Goal: Task Accomplishment & Management: Manage account settings

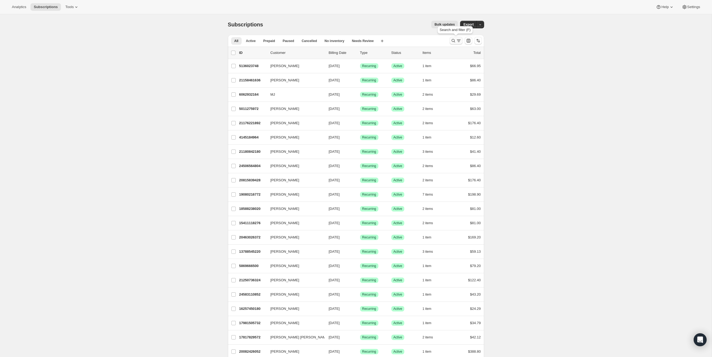
click at [451, 40] on icon "Search and filter results" at bounding box center [453, 41] width 4 height 4
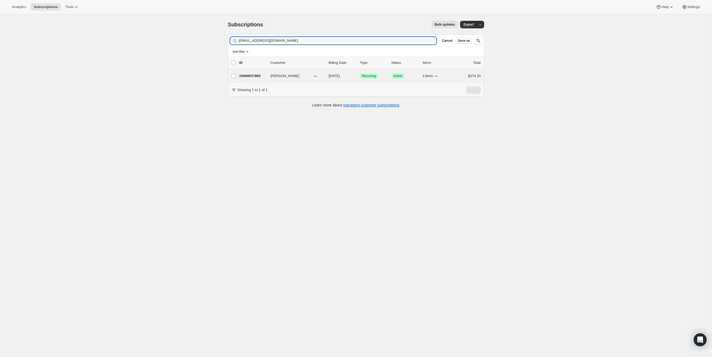
type input "[EMAIL_ADDRESS][DOMAIN_NAME]"
click at [251, 78] on div "15069937860 [PERSON_NAME] [DATE] Success Recurring Success Active 3 items $174.…" at bounding box center [360, 76] width 242 height 8
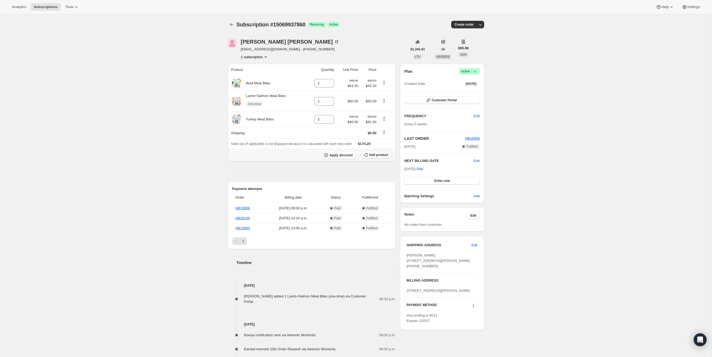
click at [382, 156] on span "Add product" at bounding box center [378, 155] width 19 height 4
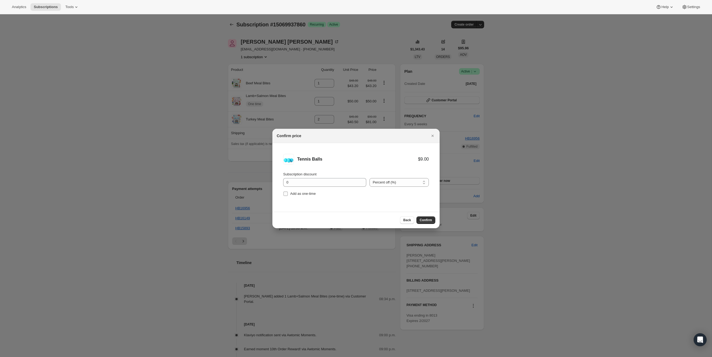
click at [283, 192] on input "Add as one-time" at bounding box center [285, 194] width 4 height 4
checkbox input "true"
click at [311, 184] on input "0" at bounding box center [320, 182] width 75 height 9
click at [340, 184] on input "0" at bounding box center [320, 182] width 75 height 9
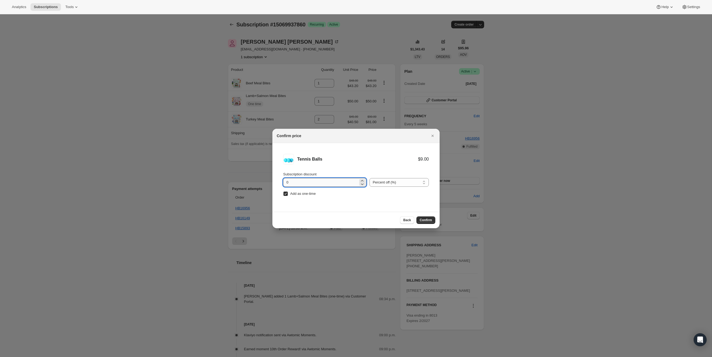
click at [340, 184] on input "0" at bounding box center [320, 182] width 75 height 9
type input "15"
click at [388, 140] on div "Confirm price" at bounding box center [355, 136] width 167 height 14
click at [423, 219] on span "Confirm" at bounding box center [425, 220] width 12 height 4
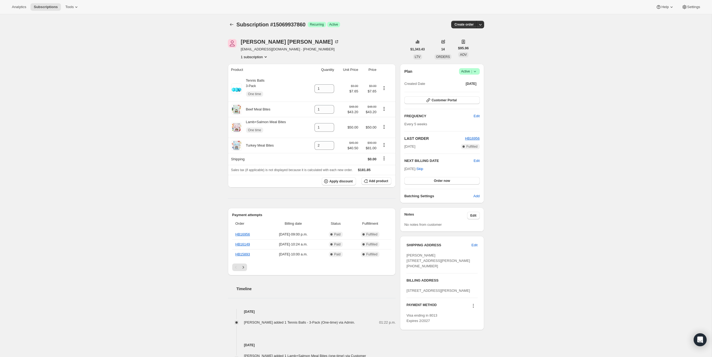
click at [476, 72] on icon at bounding box center [474, 71] width 5 height 5
click at [481, 26] on icon "button" at bounding box center [479, 24] width 5 height 5
click at [471, 34] on span "Bill subscription order now" at bounding box center [454, 35] width 41 height 4
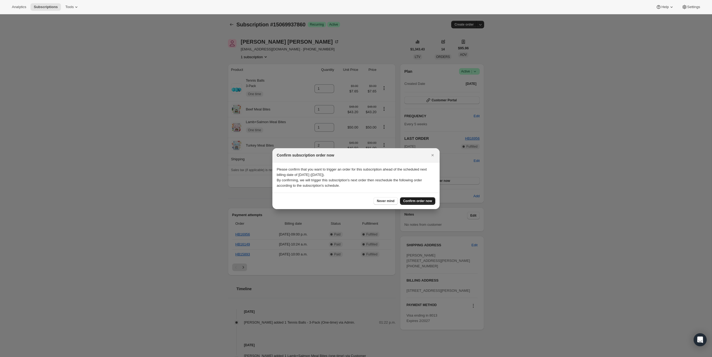
click at [420, 199] on span "Confirm order now" at bounding box center [417, 201] width 29 height 4
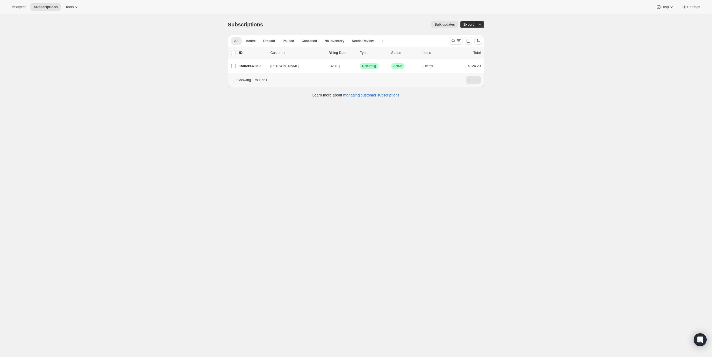
click at [447, 40] on div at bounding box center [465, 40] width 37 height 11
click at [453, 40] on icon "Search and filter results" at bounding box center [452, 40] width 5 height 5
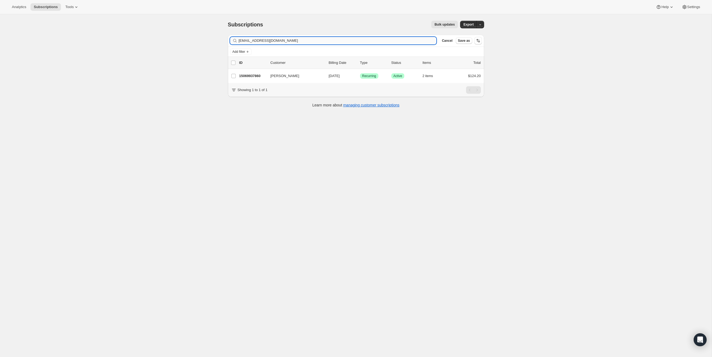
click at [278, 40] on input "[EMAIL_ADDRESS][DOMAIN_NAME]" at bounding box center [338, 41] width 198 height 8
type input "tinakehl08@gmail.com"
click at [250, 76] on p "20888486084" at bounding box center [252, 75] width 27 height 5
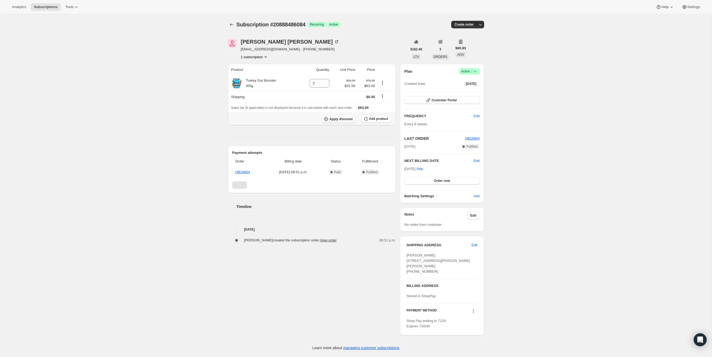
click at [336, 118] on span "Apply discount" at bounding box center [340, 119] width 23 height 4
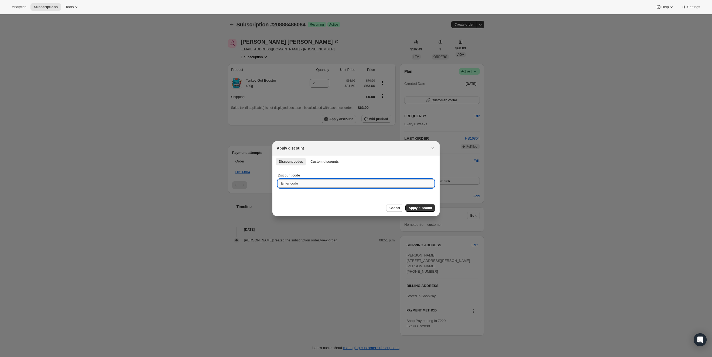
click at [307, 181] on input "Discount code" at bounding box center [356, 183] width 156 height 9
paste input "EGGO20"
type input "EGGO20"
click at [425, 210] on span "Apply discount" at bounding box center [419, 208] width 23 height 4
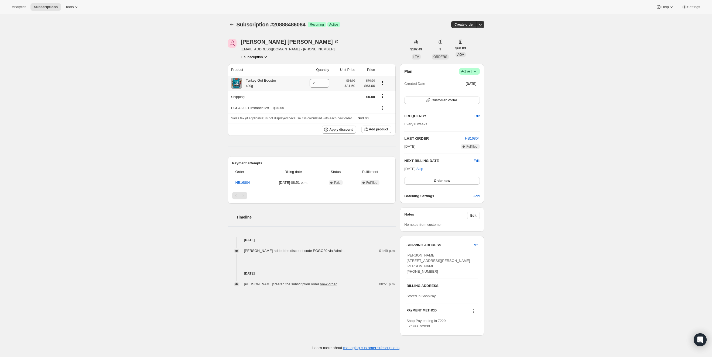
click at [383, 83] on icon "Product actions" at bounding box center [382, 82] width 5 height 5
click at [381, 131] on span "Add product" at bounding box center [378, 129] width 19 height 4
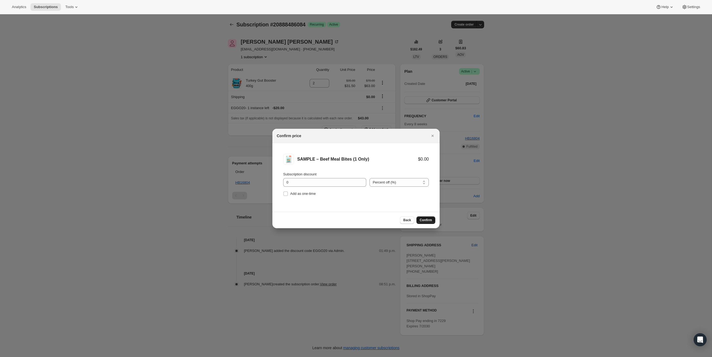
click at [423, 222] on span "Confirm" at bounding box center [425, 220] width 12 height 4
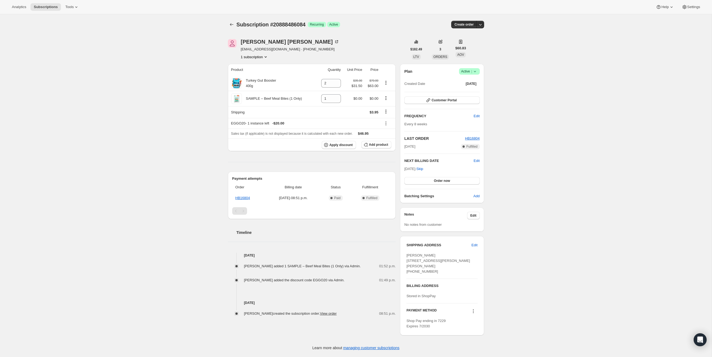
scroll to position [14, 0]
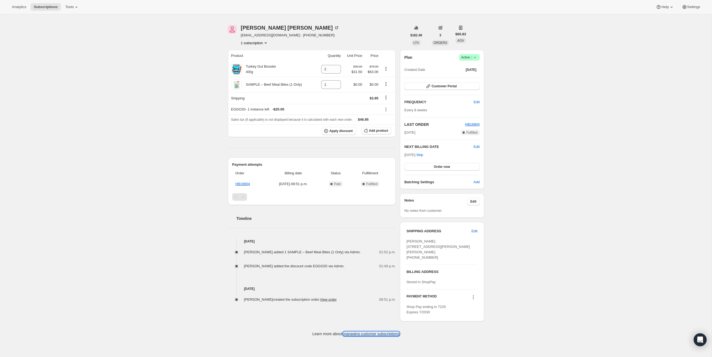
click at [380, 336] on link "managing customer subscriptions" at bounding box center [371, 334] width 56 height 4
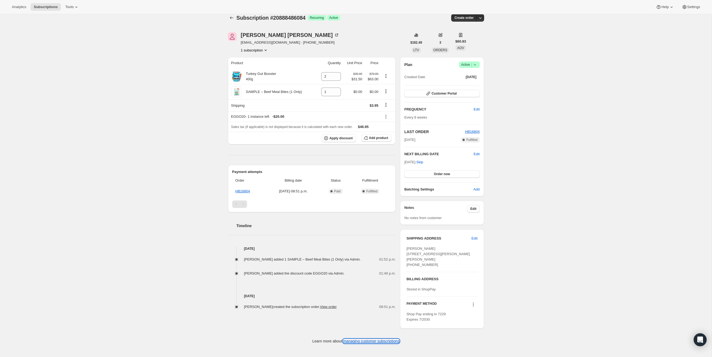
scroll to position [0, 0]
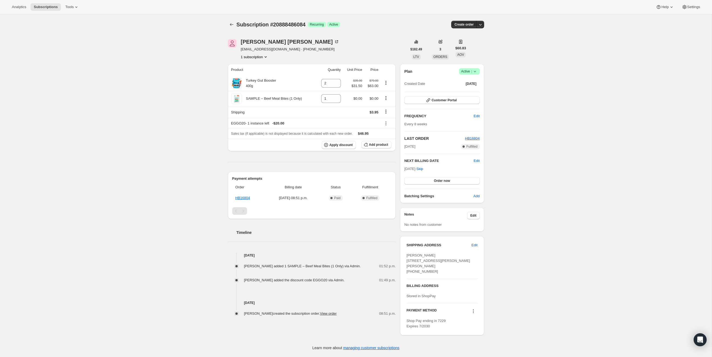
click at [475, 73] on icon at bounding box center [474, 71] width 5 height 5
click at [481, 24] on icon "button" at bounding box center [479, 24] width 5 height 5
click at [527, 34] on div "Subscription #20888486084. This page is ready Subscription #20888486084 Success…" at bounding box center [355, 185] width 711 height 342
click at [668, 9] on icon at bounding box center [670, 6] width 5 height 5
click at [687, 9] on span "Settings" at bounding box center [693, 7] width 13 height 4
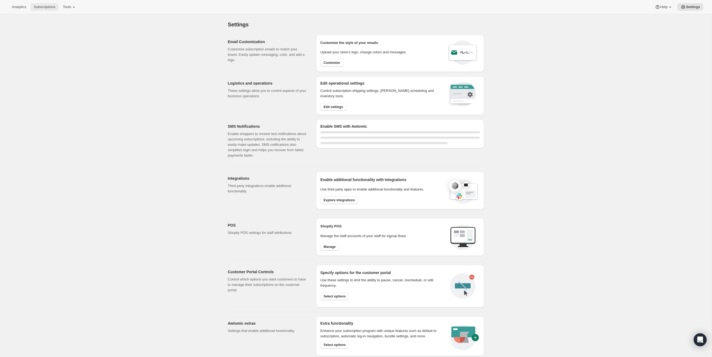
select select "22:00"
select select "07:00"
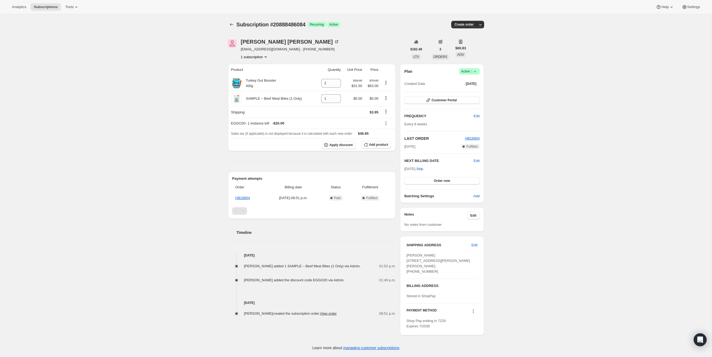
click at [268, 57] on icon "Product actions" at bounding box center [265, 56] width 5 height 5
click at [478, 162] on span "Edit" at bounding box center [476, 160] width 6 height 5
click at [522, 156] on div "Subscription #20888486084. This page is ready Subscription #20888486084 Success…" at bounding box center [355, 185] width 711 height 343
click at [440, 99] on span "Customer Portal" at bounding box center [443, 100] width 25 height 4
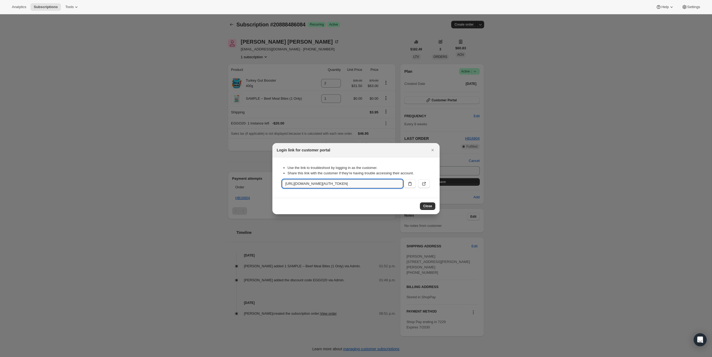
click at [358, 185] on input "https://healthybud.co/tools/bundle-subscriptions?authToken=eyJhbGciOiJIUzI1NiIs…" at bounding box center [342, 184] width 121 height 9
click at [411, 185] on icon ":rei:" at bounding box center [409, 184] width 3 height 4
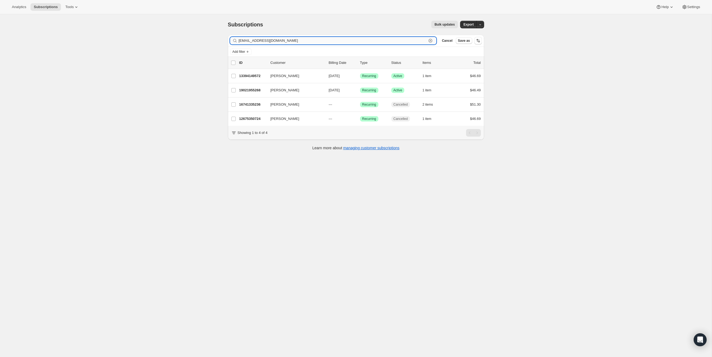
click at [261, 40] on input "jldemone@gmail.com" at bounding box center [333, 41] width 188 height 8
paste input "ladyrosebud12"
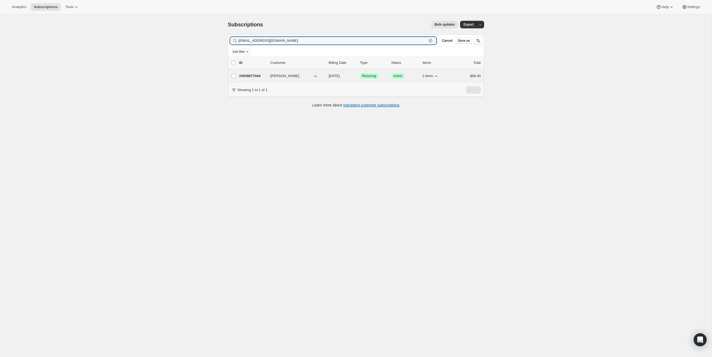
type input "ladyrosebud12@gmail.com"
click at [250, 76] on p "24538677444" at bounding box center [252, 75] width 27 height 5
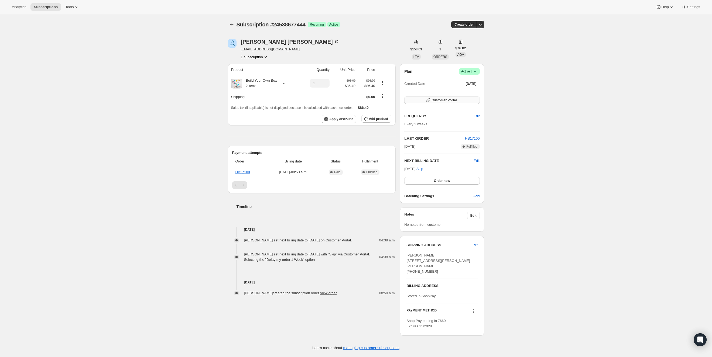
click at [447, 100] on span "Customer Portal" at bounding box center [443, 100] width 25 height 4
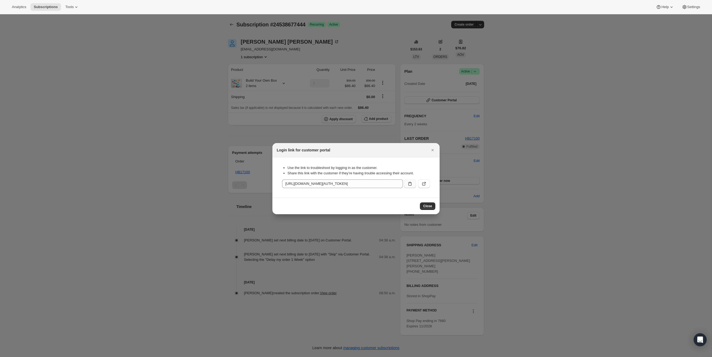
click at [412, 184] on icon ":rcc:" at bounding box center [409, 183] width 5 height 5
click at [425, 183] on icon ":rcc:" at bounding box center [424, 183] width 2 height 2
click at [409, 185] on icon ":rcc:" at bounding box center [409, 183] width 5 height 5
click at [428, 206] on span "Close" at bounding box center [427, 206] width 9 height 4
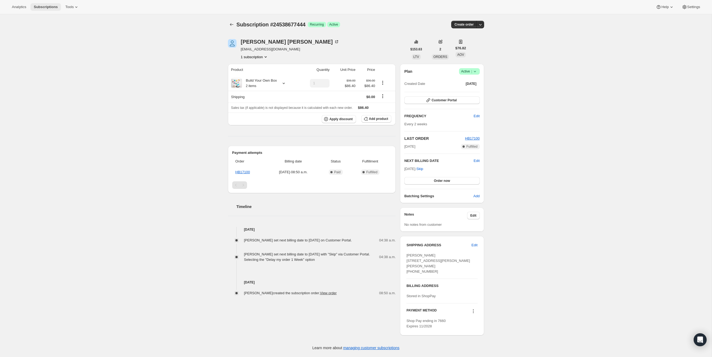
click at [45, 5] on span "Subscriptions" at bounding box center [46, 7] width 24 height 4
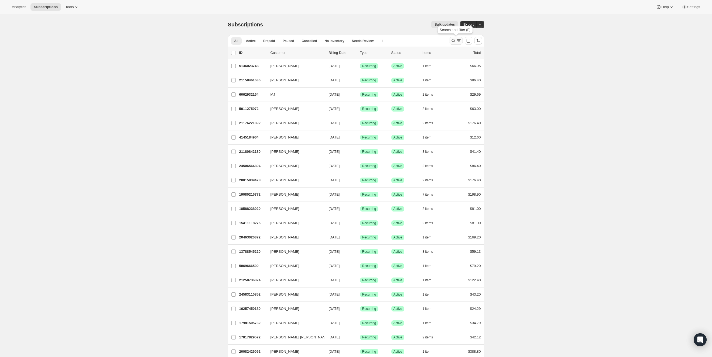
click at [456, 40] on icon "Search and filter results" at bounding box center [458, 40] width 5 height 5
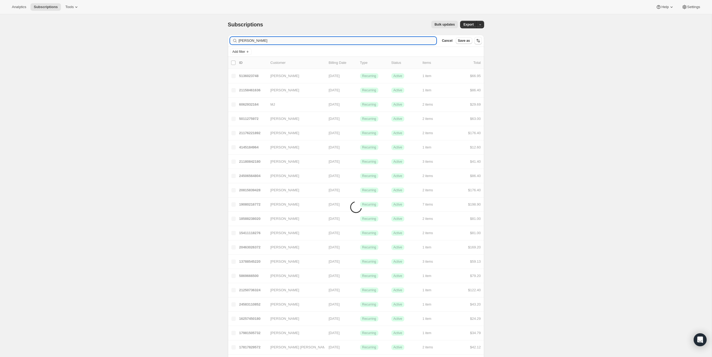
scroll to position [2, 0]
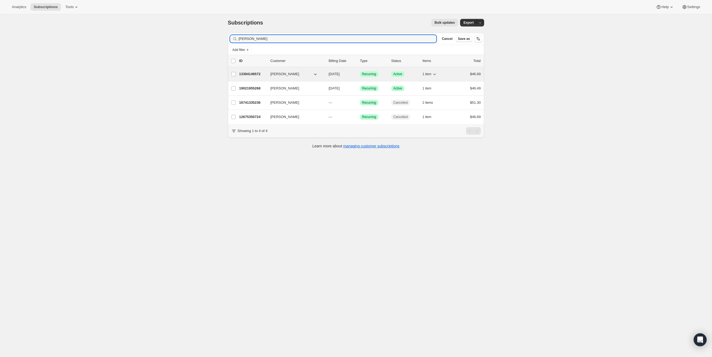
type input "[PERSON_NAME]"
click at [436, 74] on icon "button" at bounding box center [434, 75] width 3 height 2
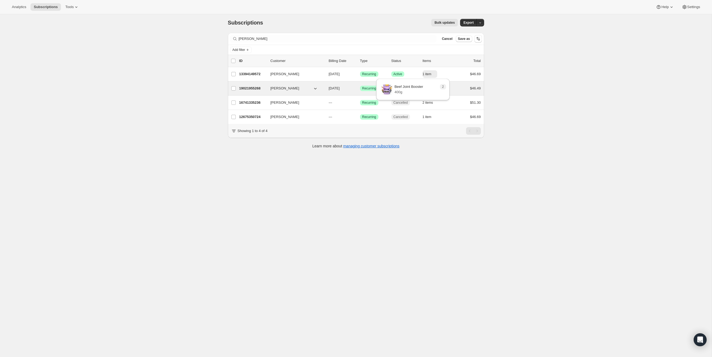
drag, startPoint x: 514, startPoint y: 81, endPoint x: 435, endPoint y: 85, distance: 79.4
click at [514, 81] on div "Subscriptions. This page is ready Subscriptions Bulk updates More actions Bulk …" at bounding box center [355, 190] width 711 height 357
click at [434, 87] on icon "button" at bounding box center [434, 88] width 5 height 5
click at [572, 87] on div "Subscriptions. This page is ready Subscriptions Bulk updates More actions Bulk …" at bounding box center [355, 190] width 711 height 357
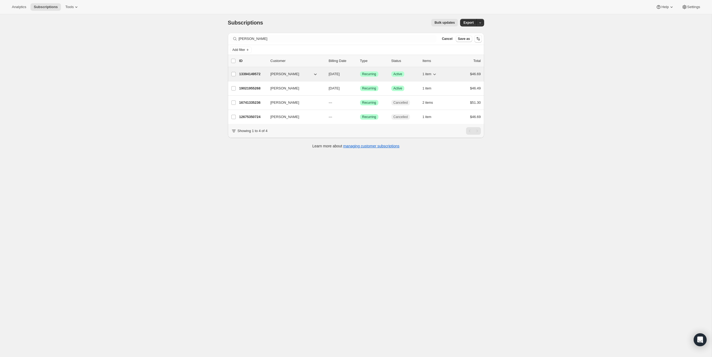
click at [257, 74] on p "13394149572" at bounding box center [252, 73] width 27 height 5
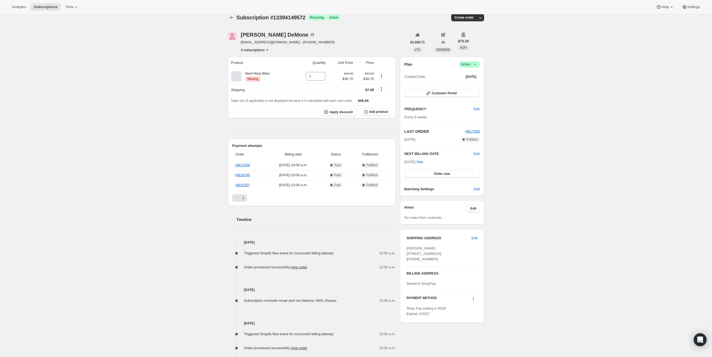
scroll to position [1, 0]
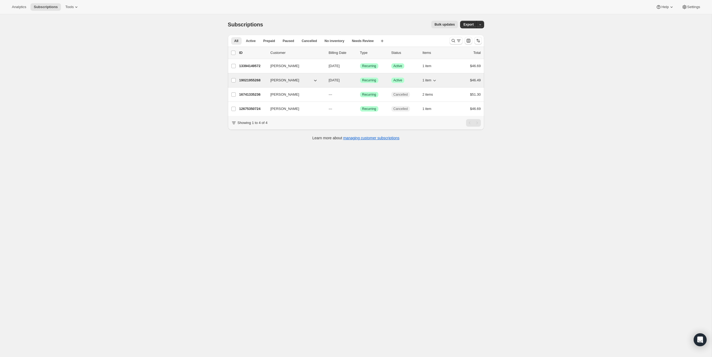
click at [251, 81] on p "19021955268" at bounding box center [252, 80] width 27 height 5
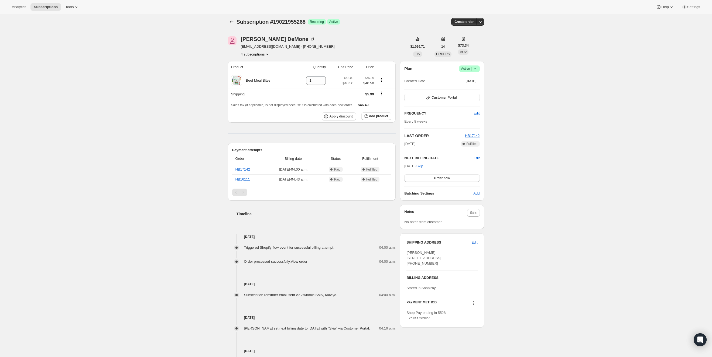
scroll to position [2, 0]
click at [267, 55] on icon "Product actions" at bounding box center [266, 54] width 5 height 5
drag, startPoint x: 350, startPoint y: 48, endPoint x: 343, endPoint y: 49, distance: 6.7
click at [348, 48] on div "Janet DeMone jldemone@gmail.com · +19025273737 4 subscriptions" at bounding box center [317, 47] width 179 height 20
click at [474, 69] on icon at bounding box center [474, 69] width 5 height 5
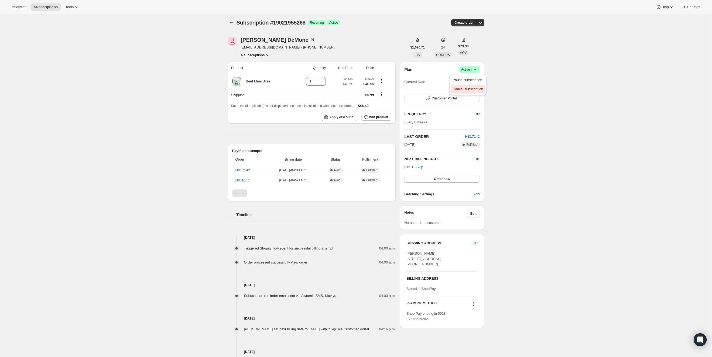
click at [474, 87] on span "Cancel subscription" at bounding box center [467, 89] width 30 height 4
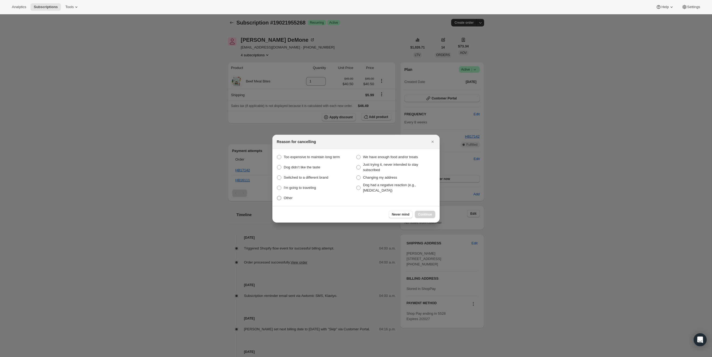
click at [287, 199] on span "Other" at bounding box center [288, 198] width 9 height 4
click at [277, 196] on input "Other" at bounding box center [277, 196] width 0 height 0
radio input "true"
click at [432, 213] on button "Continue" at bounding box center [425, 215] width 20 height 8
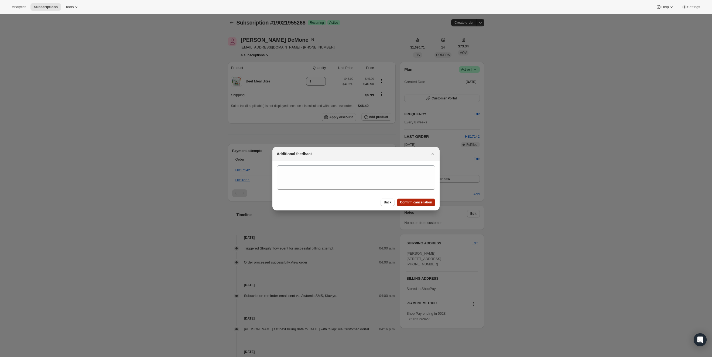
click at [419, 205] on button "Confirm cancellation" at bounding box center [416, 203] width 39 height 8
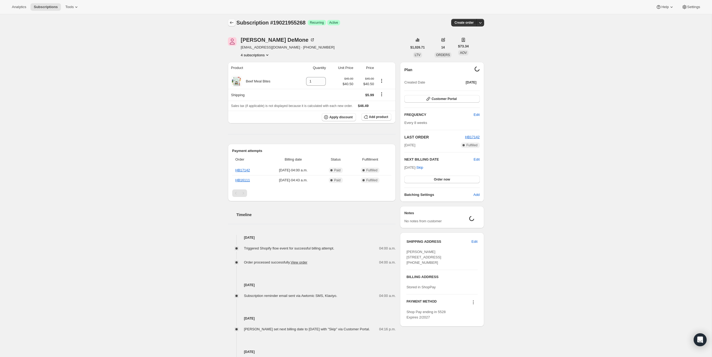
click at [230, 24] on icon "Subscriptions" at bounding box center [231, 22] width 5 height 5
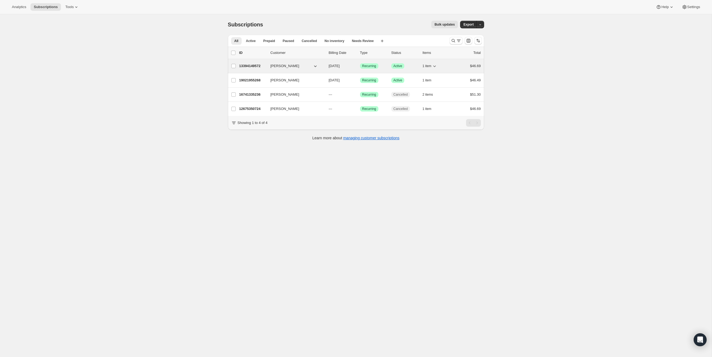
click at [253, 67] on p "13394149572" at bounding box center [252, 65] width 27 height 5
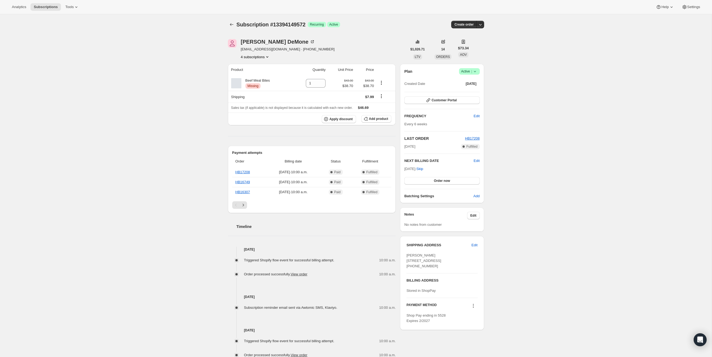
click at [477, 73] on icon at bounding box center [474, 71] width 5 height 5
click at [473, 92] on span "Cancel subscription" at bounding box center [467, 91] width 30 height 4
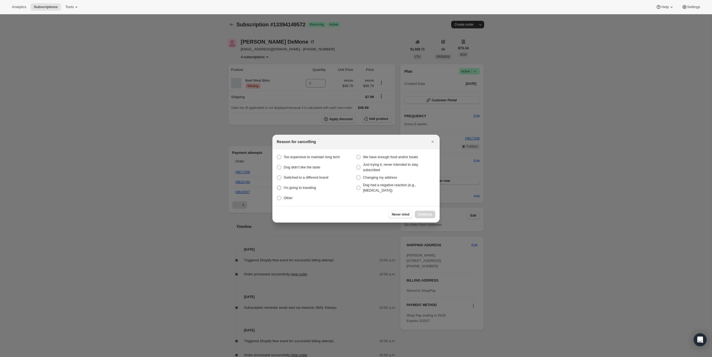
click at [287, 192] on label "I'm going to traveling" at bounding box center [316, 187] width 79 height 13
click at [277, 186] on traveling "I'm going to traveling" at bounding box center [277, 186] width 0 height 0
radio traveling "true"
click at [288, 197] on span "Other" at bounding box center [288, 198] width 9 height 4
click at [277, 196] on input "Other" at bounding box center [277, 196] width 0 height 0
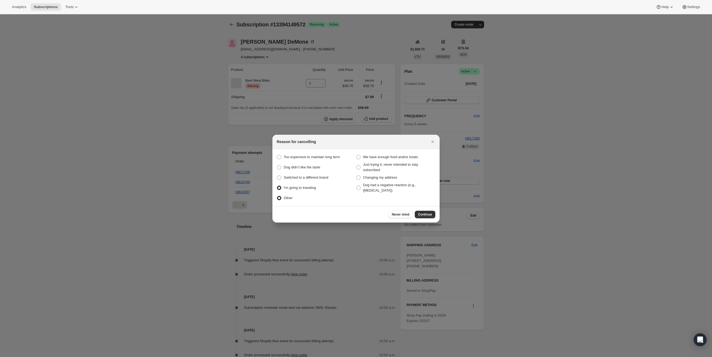
radio input "true"
radio traveling "false"
click at [423, 214] on span "Continue" at bounding box center [425, 214] width 14 height 4
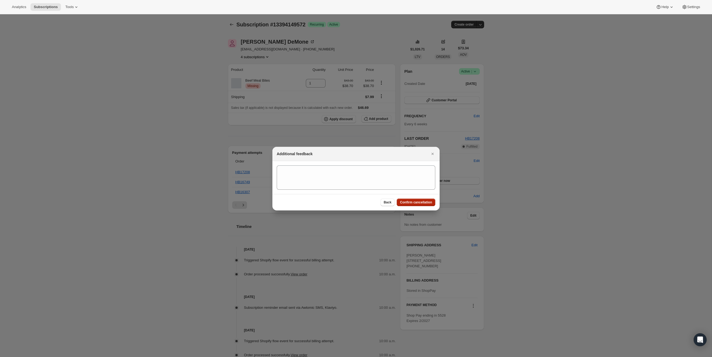
click at [426, 203] on span "Confirm cancellation" at bounding box center [416, 202] width 32 height 4
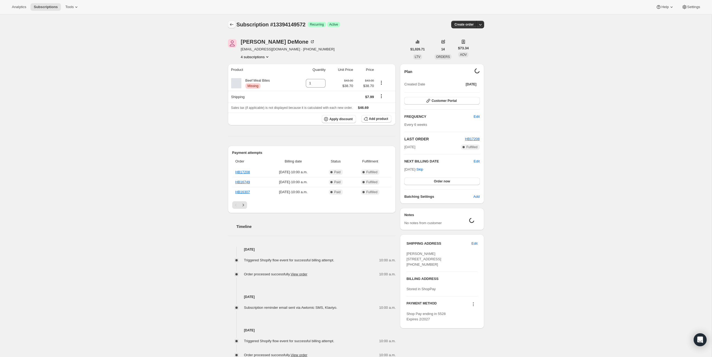
click at [230, 26] on icon "Subscriptions" at bounding box center [231, 24] width 5 height 5
